Goal: Task Accomplishment & Management: Manage account settings

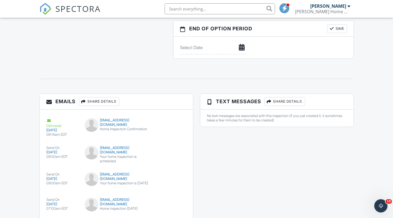
scroll to position [631, 0]
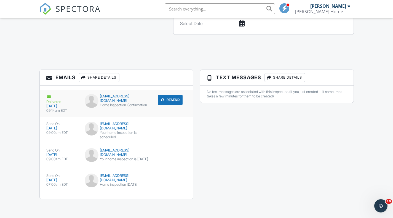
click at [110, 103] on div "Home Inspection Confirmation" at bounding box center [116, 105] width 63 height 4
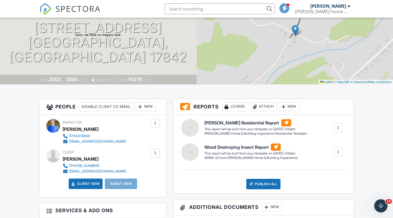
scroll to position [0, 0]
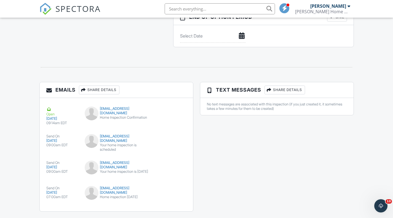
scroll to position [631, 0]
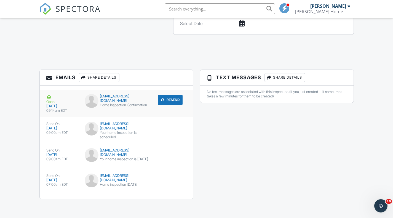
click at [108, 97] on div "stacylynnwalter@aol.com" at bounding box center [116, 98] width 63 height 9
click at [125, 124] on div "stacylynnwalter@aol.com" at bounding box center [116, 126] width 63 height 9
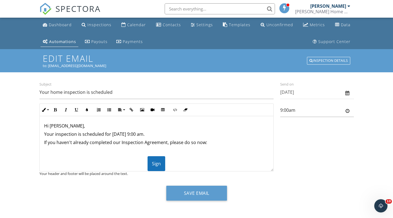
click at [44, 141] on p "If you haven't already completed our Inspection Agreement, please do so now:" at bounding box center [156, 142] width 225 height 6
click at [110, 134] on p "Your inspection is scheduled for [DATE] 9:00 am." at bounding box center [156, 134] width 225 height 6
click at [284, 109] on input "9:00am" at bounding box center [317, 110] width 74 height 14
type input "10:00am"
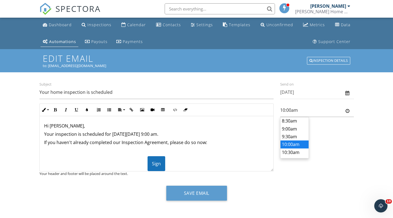
click at [290, 144] on body "SPECTORA [PERSON_NAME] Home & Building Inspections LLC Role: Inspector Dashboar…" at bounding box center [196, 109] width 393 height 219
click at [42, 142] on div "Hi [PERSON_NAME], Your inspection is scheduled for [DATE] ​ ​ [DATE] 9:00 am. I…" at bounding box center [156, 168] width 233 height 104
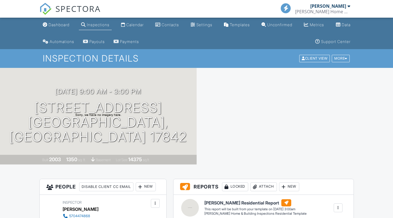
scroll to position [591, 0]
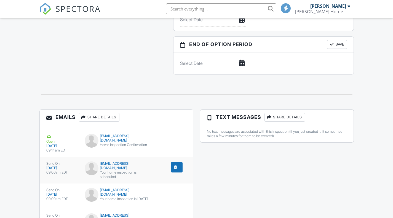
click at [117, 161] on div "stacylynnwalter@aol.com" at bounding box center [116, 165] width 63 height 9
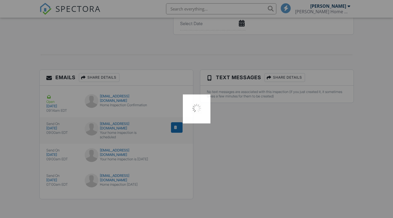
scroll to position [0, 0]
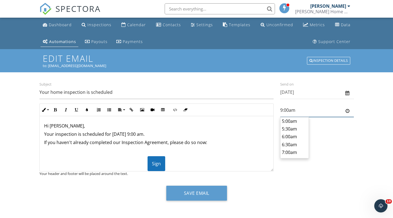
click at [286, 109] on input "9:00am" at bounding box center [317, 110] width 74 height 14
type input "10:30am"
click at [291, 152] on body "SPECTORA Gary Barclay Barclay Home & Building Inspections LLC Role: Inspector D…" at bounding box center [196, 109] width 393 height 219
click at [42, 142] on div "Hi Stacy, Your inspection is scheduled for 10/02/2025 at 9:00 am. If you haven'…" at bounding box center [156, 168] width 233 height 104
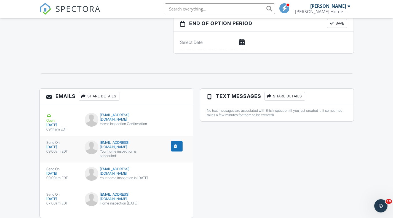
click at [120, 144] on div "stacylynnwalter@aol.com" at bounding box center [116, 144] width 63 height 9
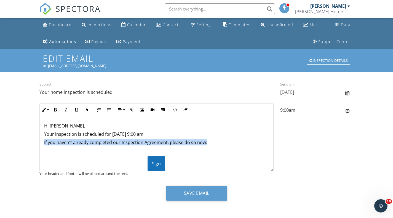
drag, startPoint x: 43, startPoint y: 142, endPoint x: 206, endPoint y: 142, distance: 162.9
click at [206, 142] on div "Hi Stacy, Your inspection is scheduled for 10/02/2025 at 9:00 am. If you haven'…" at bounding box center [156, 168] width 233 height 104
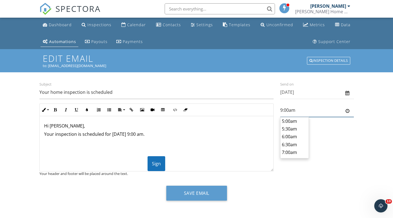
click at [289, 111] on input "9:00am" at bounding box center [317, 110] width 74 height 14
type input "10:30am"
click at [290, 150] on body "SPECTORA Gary Barclay Barclay Home & Building Inspections LLC Role: Inspector D…" at bounding box center [196, 109] width 393 height 219
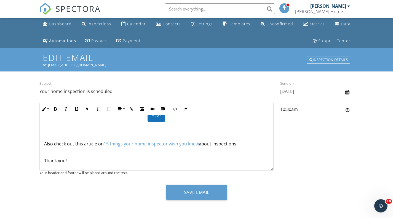
scroll to position [1, 0]
drag, startPoint x: 42, startPoint y: 160, endPoint x: 93, endPoint y: 156, distance: 50.8
click at [93, 156] on div "Hi Stacy, Your inspection is scheduled for 10/02/2025 at 9:00 am. ​ ​ Sign Also…" at bounding box center [156, 118] width 233 height 104
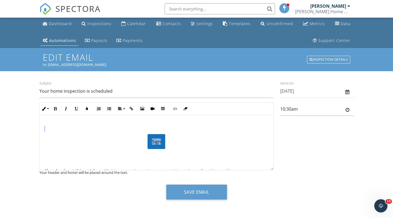
drag, startPoint x: 64, startPoint y: 128, endPoint x: 162, endPoint y: 144, distance: 98.8
click at [162, 144] on div "Hi Stacy, Your inspection is scheduled for 10/02/2025 at 9:00 am. Sign Also che…" at bounding box center [156, 146] width 233 height 104
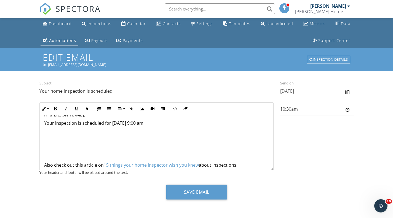
scroll to position [0, 0]
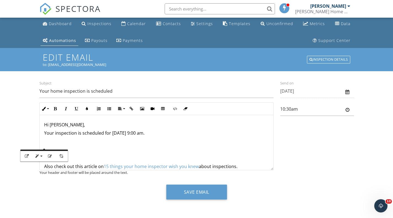
click at [111, 132] on p "Your inspection is scheduled for 10/02/2025 at 9:00 am." at bounding box center [156, 133] width 225 height 6
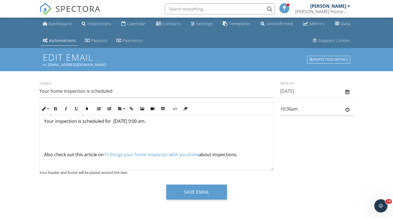
scroll to position [23, 0]
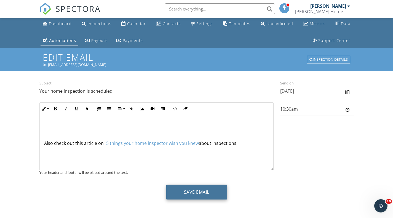
click at [207, 191] on button "Save Email" at bounding box center [196, 191] width 61 height 15
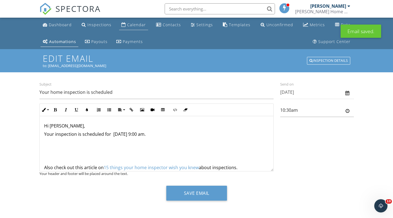
click at [136, 25] on div "Calendar" at bounding box center [136, 24] width 19 height 5
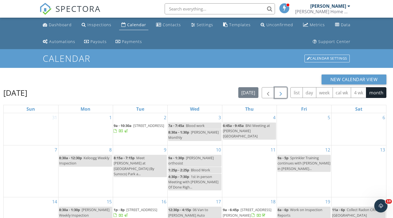
click at [281, 92] on span "button" at bounding box center [280, 93] width 7 height 7
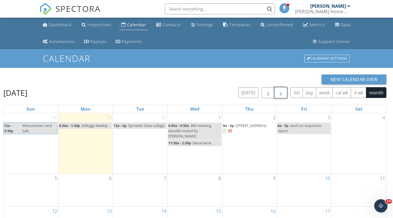
click at [235, 128] on span "653 Furnace Rd, Middleburg 17842" at bounding box center [250, 125] width 31 height 5
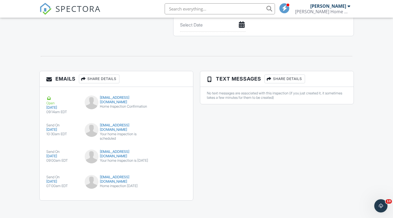
scroll to position [631, 0]
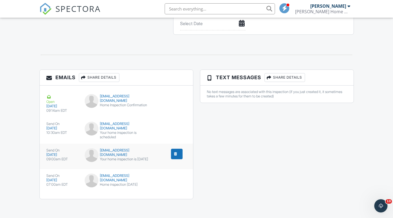
click at [115, 149] on div "stacylynnwalter@aol.com" at bounding box center [116, 152] width 63 height 9
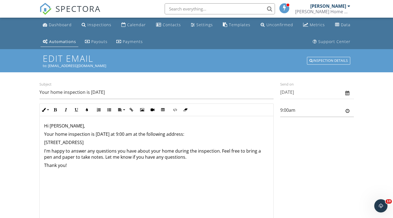
drag, startPoint x: 271, startPoint y: 169, endPoint x: 271, endPoint y: 221, distance: 51.5
click at [271, 217] on html "SPECTORA [PERSON_NAME] Home & Building Inspections LLC Role: Inspector Dashboar…" at bounding box center [196, 135] width 393 height 270
click at [285, 111] on input "9:00am" at bounding box center [317, 110] width 74 height 14
click at [288, 122] on body "SPECTORA [PERSON_NAME] Home & Building Inspections LLC Role: Inspector Dashboar…" at bounding box center [196, 135] width 393 height 270
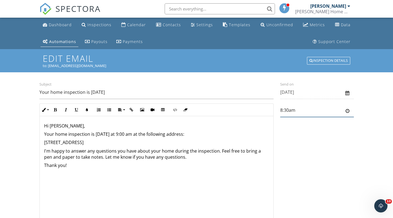
click at [286, 110] on input "8:30am" at bounding box center [317, 110] width 74 height 14
type input "8:36am"
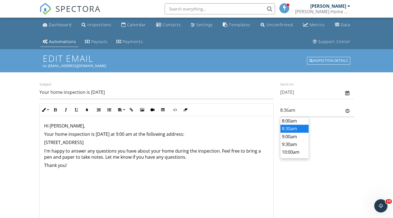
click at [45, 164] on p "Thank you!" at bounding box center [156, 165] width 225 height 6
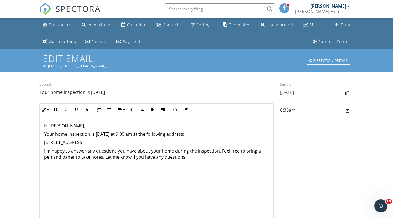
click at [156, 158] on p "I'm happy to answer any questions you have about your home during the inspectio…" at bounding box center [156, 154] width 225 height 12
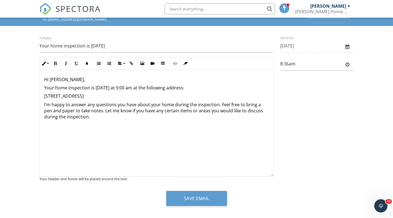
scroll to position [53, 0]
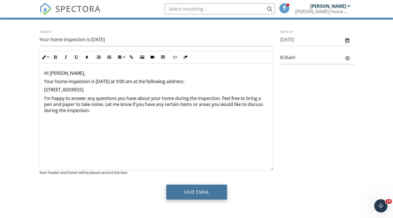
click at [216, 191] on button "Save Email" at bounding box center [196, 191] width 61 height 15
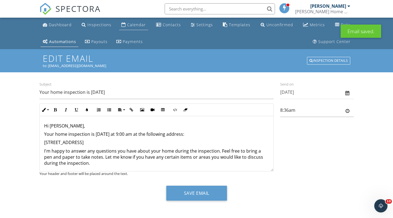
click at [137, 20] on link "Calendar" at bounding box center [133, 25] width 29 height 10
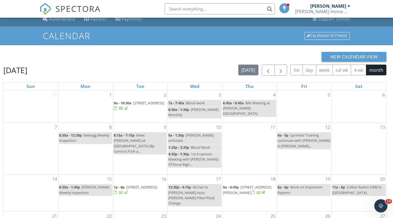
scroll to position [28, 0]
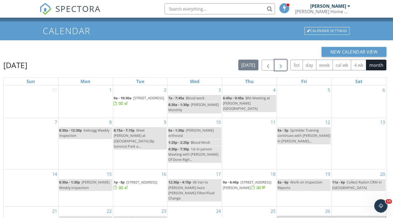
click at [280, 65] on span "button" at bounding box center [280, 65] width 7 height 7
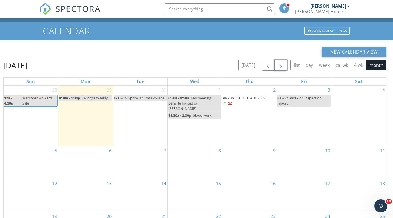
click at [235, 100] on span "653 Furnace Rd, Middleburg 17842" at bounding box center [250, 97] width 31 height 5
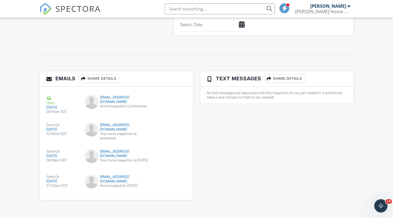
scroll to position [631, 0]
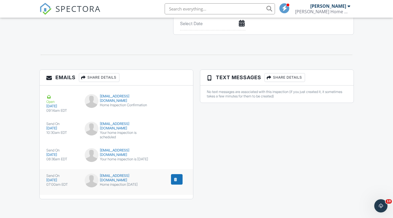
click at [117, 174] on div "stacylynnwalter@aol.com" at bounding box center [116, 177] width 63 height 9
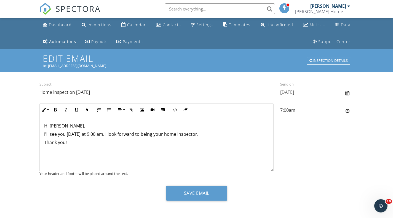
click at [43, 143] on div "Hi [PERSON_NAME], I'll see you [DATE] at 9:00 am. I look forward to being your …" at bounding box center [156, 143] width 233 height 55
click at [139, 134] on p "I'll see you [DATE] at 9:00 am. I look forward to being your home inspector." at bounding box center [156, 134] width 225 height 6
click at [141, 135] on p "I'll see you [DATE] at 9:00 am. I look forward to assit you in learning about y…" at bounding box center [156, 134] width 225 height 6
drag, startPoint x: 141, startPoint y: 135, endPoint x: 141, endPoint y: 153, distance: 18.5
click at [141, 153] on div "Hi [PERSON_NAME], I'll see you [DATE] at 9:00 am. I look forward to assit you i…" at bounding box center [156, 143] width 233 height 55
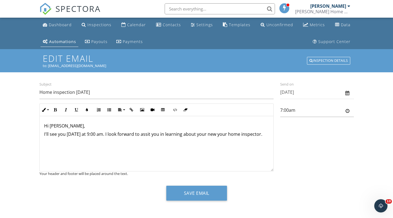
click at [147, 135] on p "I'll see you today at 9:00 am. I look forward to assit you in learning about yo…" at bounding box center [156, 134] width 225 height 6
click at [146, 135] on p "I'll see you today at 9:00 am. I look forward to assiting you in learning about…" at bounding box center [156, 134] width 225 height 6
click at [44, 138] on div "Hi Stacy, I'll see you today at 9:00 am. I look forward to assisting you in lea…" at bounding box center [156, 143] width 233 height 55
click at [253, 135] on p "I'll see you today at 9:00 am. I look forward to assisting you in learning abou…" at bounding box center [156, 137] width 225 height 12
click at [287, 109] on input "7:00am" at bounding box center [317, 110] width 74 height 14
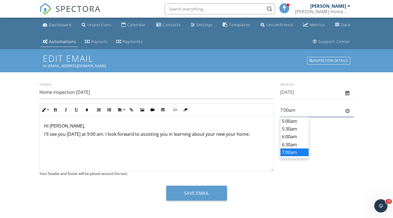
scroll to position [24, 0]
click at [293, 122] on body "SPECTORA Gary Barclay Barclay Home & Building Inspections LLC Role: Inspector D…" at bounding box center [196, 109] width 393 height 219
click at [284, 111] on input "6:30am" at bounding box center [317, 110] width 74 height 14
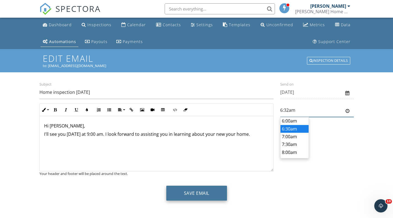
type input "6:32am"
click at [209, 191] on button "Save Email" at bounding box center [196, 192] width 61 height 15
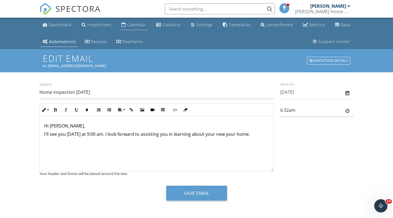
click at [136, 23] on div "Calendar" at bounding box center [136, 24] width 19 height 5
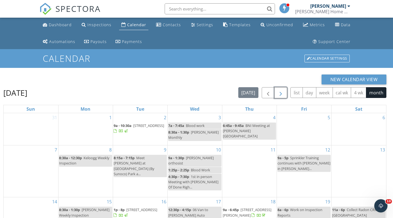
click at [277, 91] on button "button" at bounding box center [280, 92] width 13 height 11
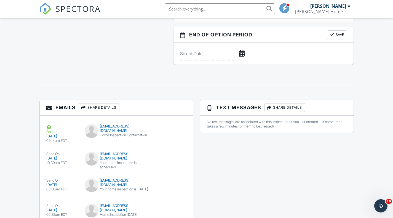
scroll to position [631, 0]
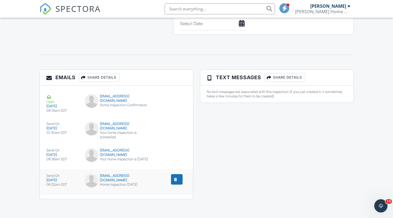
click at [119, 174] on div "stacylynnwalter@aol.com" at bounding box center [116, 177] width 63 height 9
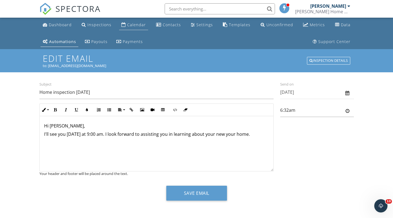
click at [127, 23] on div "Calendar" at bounding box center [136, 24] width 19 height 5
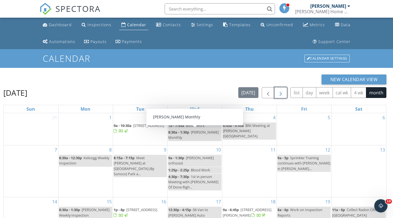
click at [281, 93] on span "button" at bounding box center [280, 93] width 7 height 7
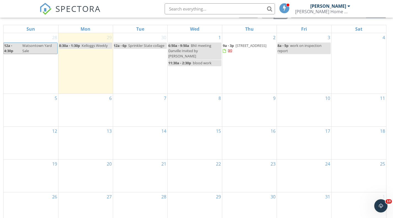
scroll to position [90, 0]
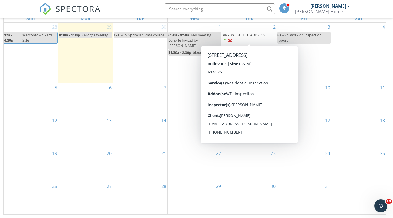
click at [235, 37] on span "[STREET_ADDRESS]" at bounding box center [250, 35] width 31 height 5
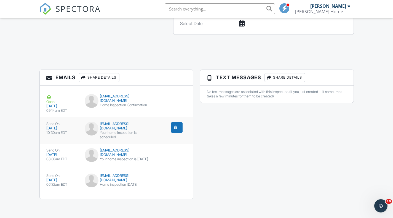
click at [108, 122] on div "stacylynnwalter@aol.com" at bounding box center [116, 126] width 63 height 9
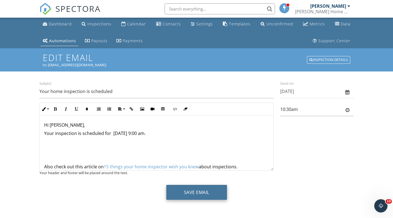
scroll to position [1, 0]
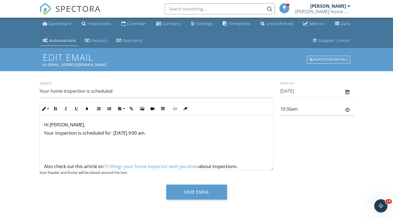
click at [166, 167] on link "15 things your home inspector wish you knew" at bounding box center [151, 166] width 95 height 6
click at [135, 24] on div "Calendar" at bounding box center [136, 23] width 19 height 5
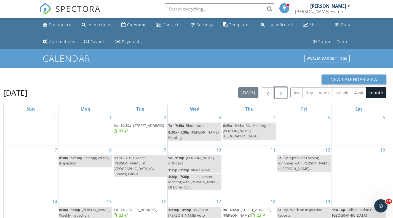
click at [278, 92] on span "button" at bounding box center [280, 93] width 7 height 7
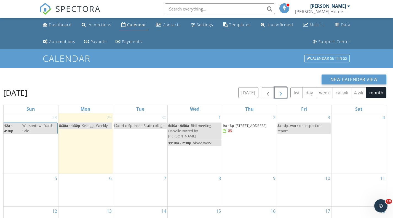
click at [240, 126] on span "[STREET_ADDRESS]" at bounding box center [250, 125] width 31 height 5
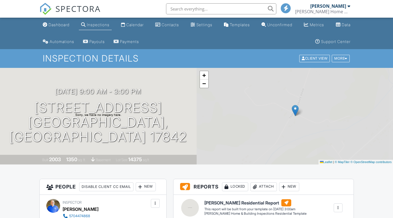
scroll to position [606, 0]
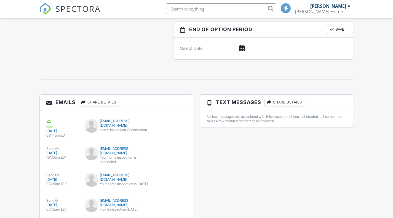
click at [112, 147] on div "stacylynnwalter@aol.com" at bounding box center [116, 150] width 63 height 9
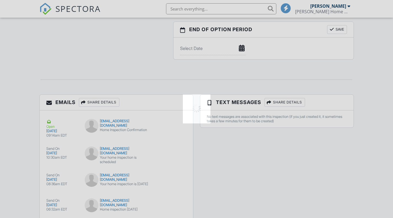
scroll to position [0, 0]
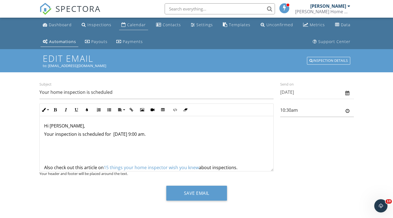
click at [132, 25] on div "Calendar" at bounding box center [136, 24] width 19 height 5
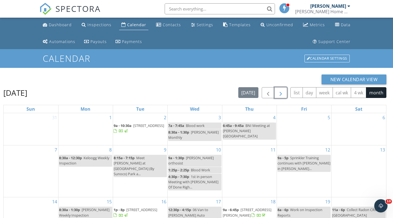
click at [283, 92] on span "button" at bounding box center [280, 93] width 7 height 7
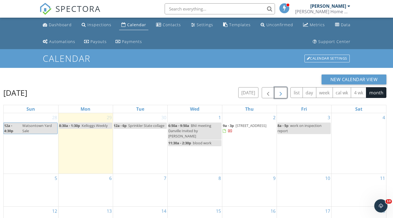
click at [237, 128] on span "[STREET_ADDRESS]" at bounding box center [250, 125] width 31 height 5
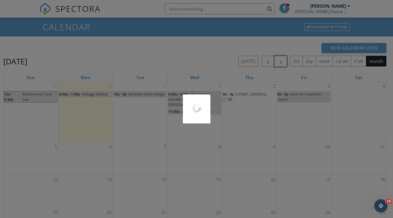
scroll to position [90, 0]
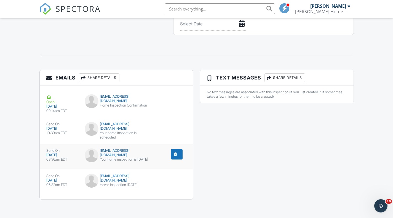
click at [120, 148] on div "stacylynnwalter@aol.com" at bounding box center [116, 152] width 63 height 9
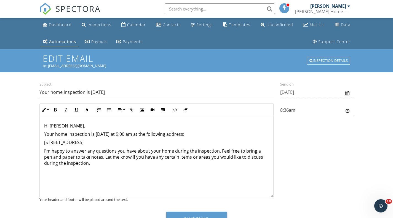
drag, startPoint x: 272, startPoint y: 170, endPoint x: 270, endPoint y: 195, distance: 26.0
click at [270, 195] on div "Hi [PERSON_NAME], Your home inspection is [DATE] at 9:00 am at the following ad…" at bounding box center [156, 156] width 234 height 81
click at [134, 23] on div "Calendar" at bounding box center [136, 24] width 19 height 5
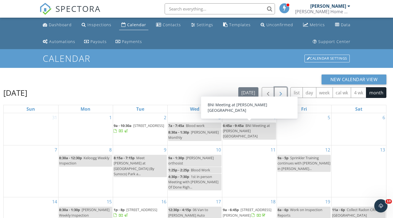
click at [282, 91] on span "button" at bounding box center [280, 93] width 7 height 7
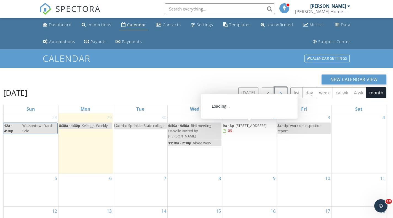
click at [244, 128] on span "[STREET_ADDRESS]" at bounding box center [250, 125] width 31 height 5
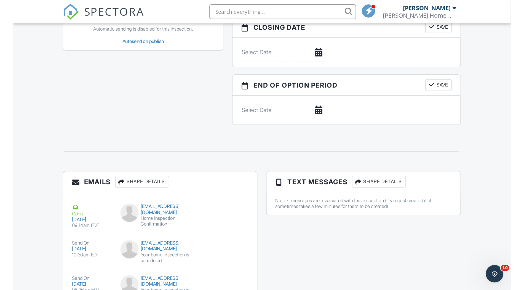
scroll to position [564, 0]
